Goal: Check status: Check status

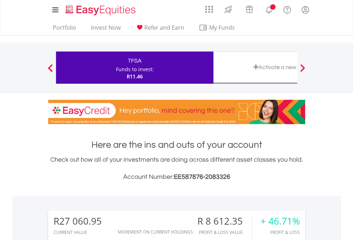
scroll to position [69, 112]
click at [116, 68] on div "Funds to invest:" at bounding box center [135, 69] width 38 height 7
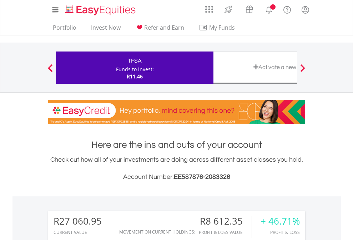
scroll to position [69, 112]
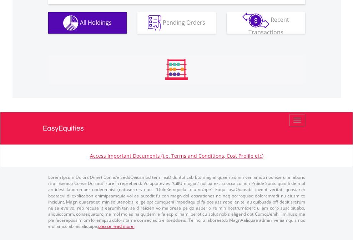
scroll to position [809, 0]
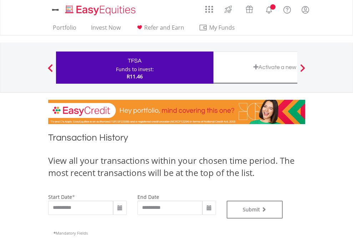
click at [116, 68] on div "Funds to invest:" at bounding box center [135, 69] width 38 height 7
type input "**********"
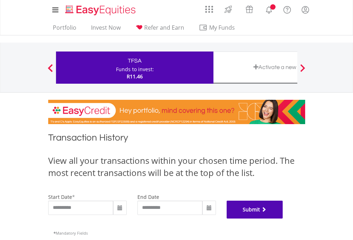
click at [283, 218] on button "Submit" at bounding box center [255, 209] width 56 height 18
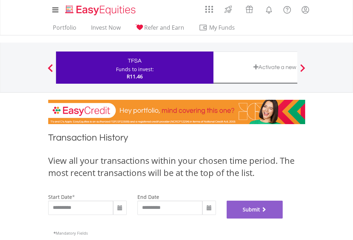
scroll to position [290, 0]
